Goal: Find specific page/section: Find specific page/section

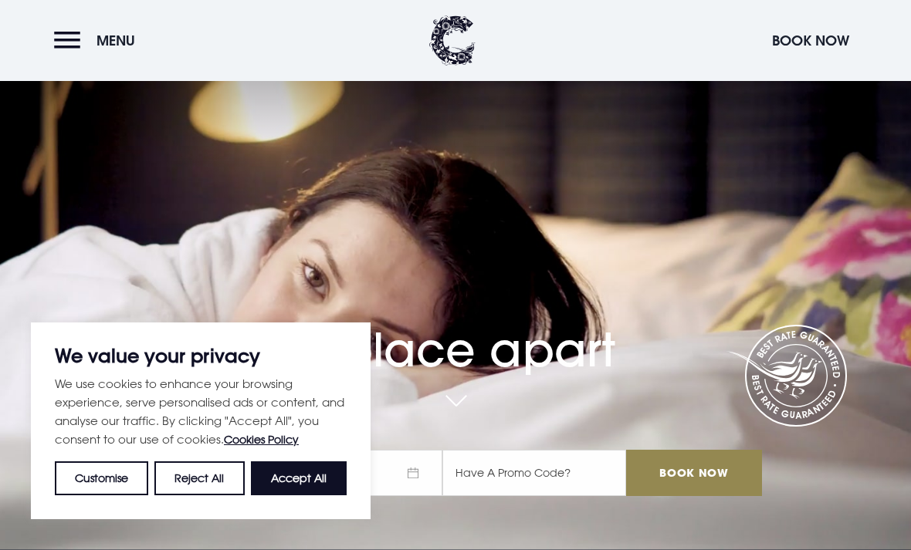
click at [297, 473] on button "Accept All" at bounding box center [299, 479] width 96 height 34
checkbox input "true"
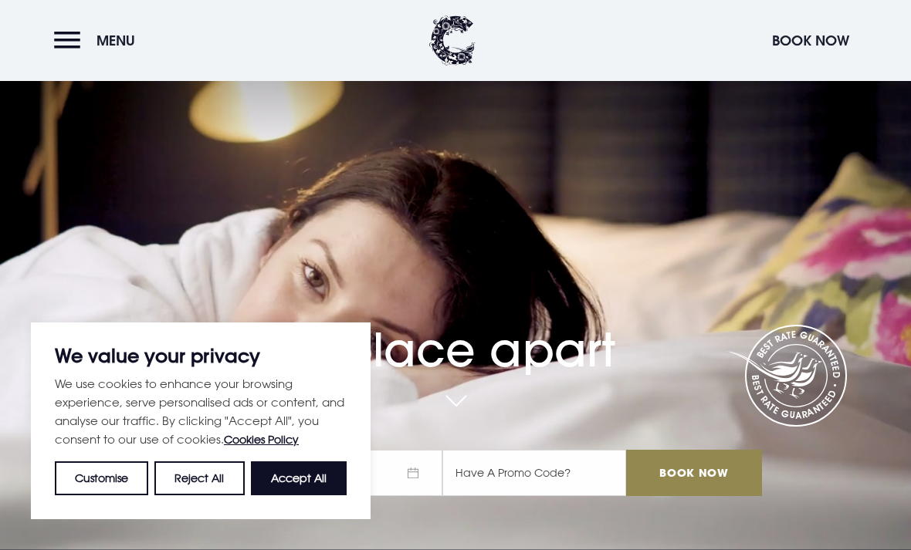
checkbox input "true"
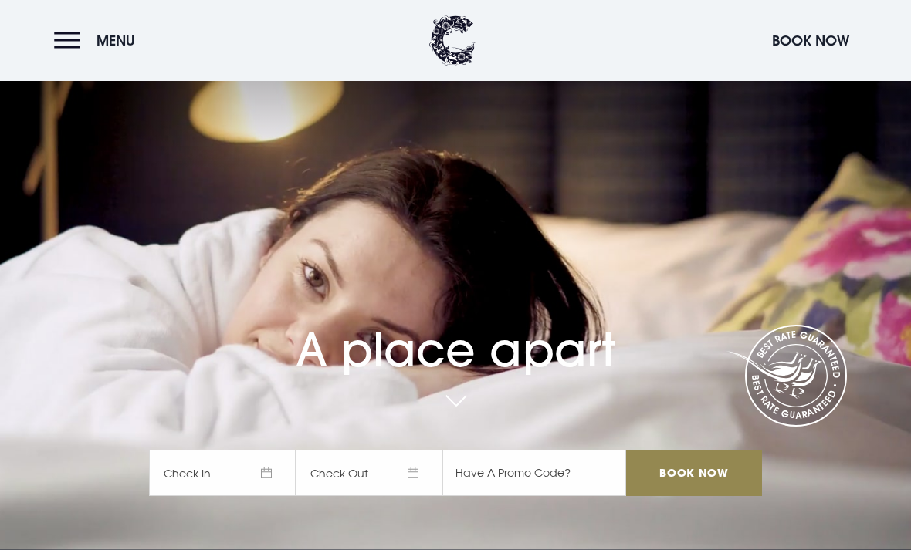
click at [69, 36] on button "Menu" at bounding box center [98, 40] width 89 height 33
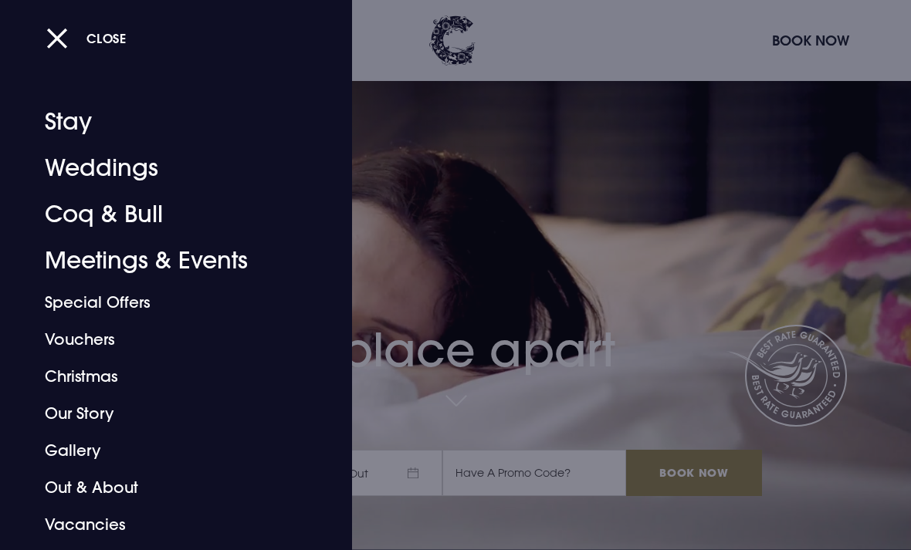
click at [84, 205] on link "Coq & Bull" at bounding box center [166, 214] width 242 height 46
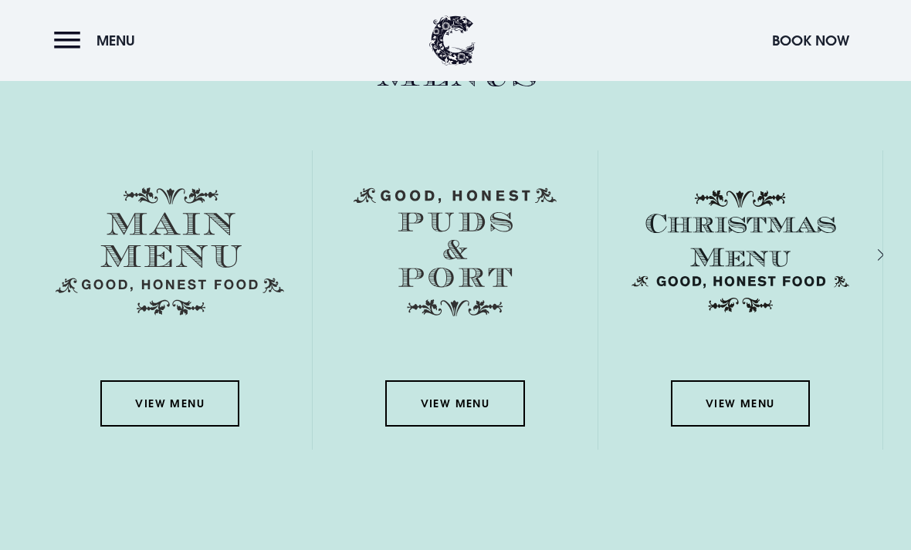
scroll to position [2157, 0]
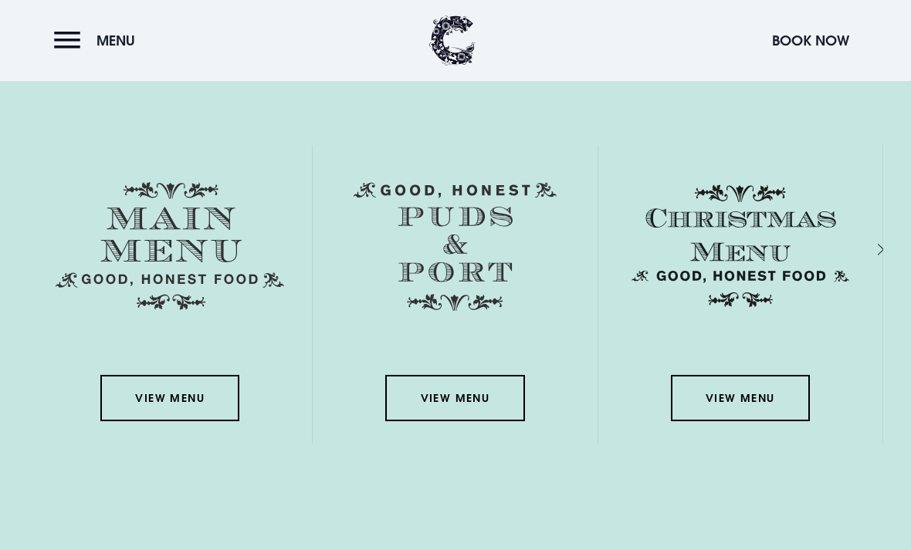
click at [159, 421] on link "View Menu" at bounding box center [169, 398] width 139 height 46
